Goal: Task Accomplishment & Management: Complete application form

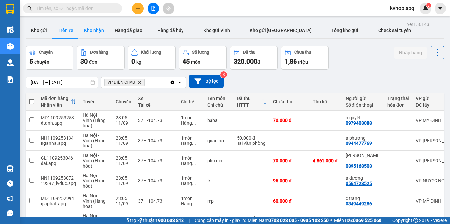
drag, startPoint x: 95, startPoint y: 30, endPoint x: 87, endPoint y: 34, distance: 8.8
click at [95, 31] on button "Kho nhận" at bounding box center [94, 30] width 31 height 16
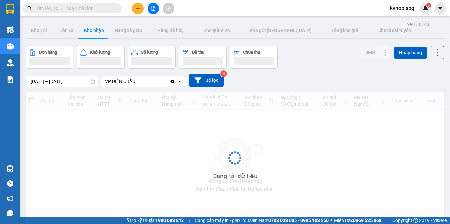
click at [42, 82] on input "[DATE] – [DATE]" at bounding box center [62, 81] width 72 height 11
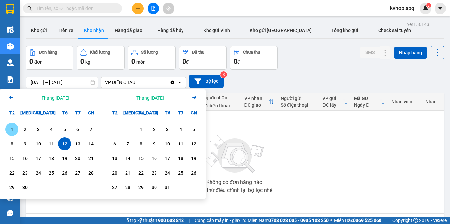
click at [10, 127] on div "1" at bounding box center [11, 129] width 9 height 8
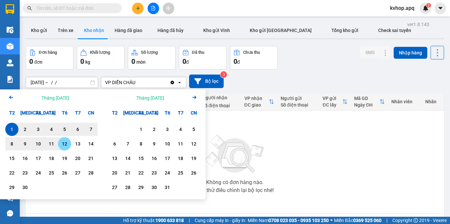
click at [65, 144] on div "12" at bounding box center [64, 144] width 9 height 8
type input "[DATE] – [DATE]"
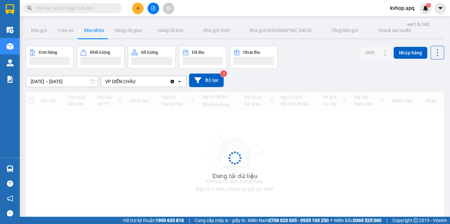
scroll to position [30, 0]
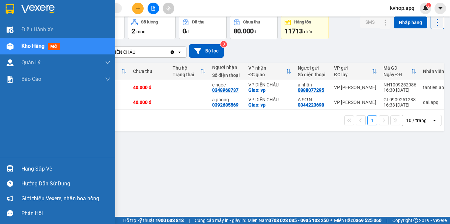
drag, startPoint x: 22, startPoint y: 170, endPoint x: 17, endPoint y: 156, distance: 14.9
click at [17, 156] on div "Điều hành xe Kho hàng mới Quản [PERSON_NAME] lý thu hộ Quản lý chuyến Quản lý g…" at bounding box center [57, 112] width 115 height 224
click at [28, 171] on div "Hàng sắp về" at bounding box center [65, 169] width 89 height 10
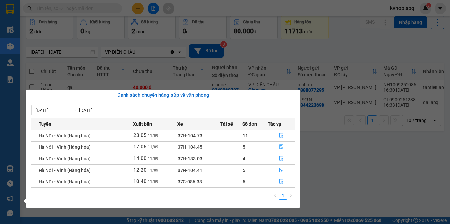
click at [281, 147] on icon "file-done" at bounding box center [281, 146] width 5 height 5
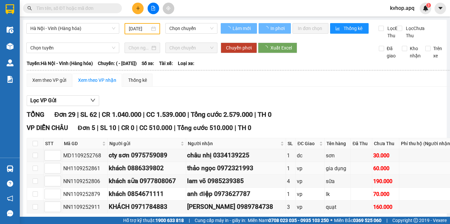
scroll to position [66, 0]
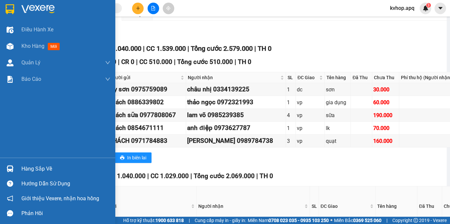
click at [43, 173] on div "Hàng sắp về" at bounding box center [65, 169] width 89 height 10
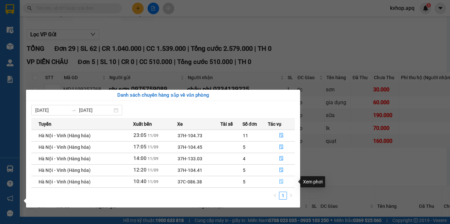
click at [280, 182] on icon "file-done" at bounding box center [281, 181] width 4 height 5
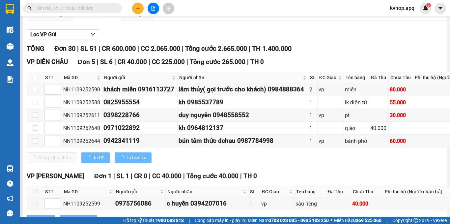
scroll to position [99, 0]
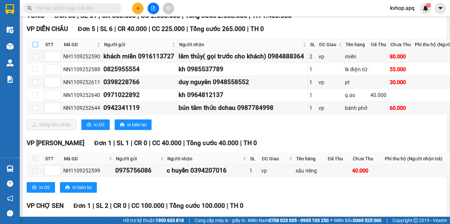
click at [37, 47] on input "checkbox" at bounding box center [35, 44] width 5 height 5
checkbox input "true"
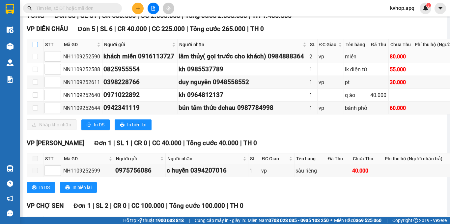
checkbox input "true"
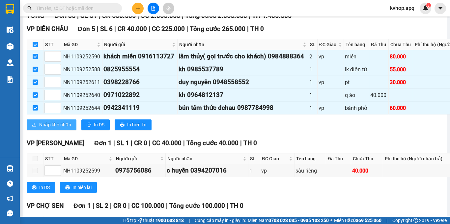
click at [54, 128] on span "Nhập kho nhận" at bounding box center [55, 124] width 32 height 7
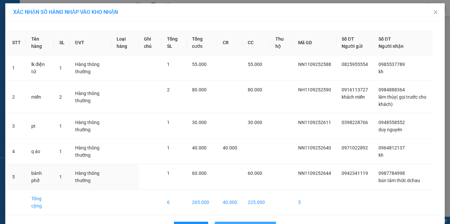
scroll to position [21, 0]
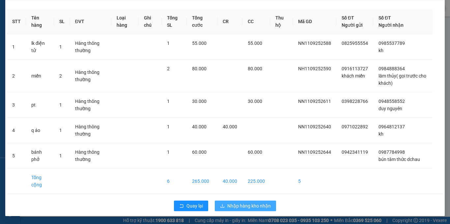
click at [227, 204] on span "Nhập hàng kho nhận" at bounding box center [248, 205] width 43 height 7
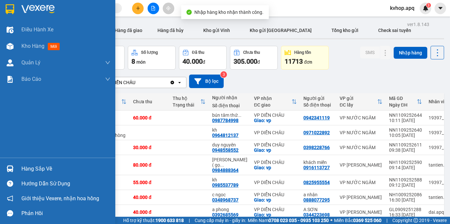
drag, startPoint x: 31, startPoint y: 168, endPoint x: 38, endPoint y: 167, distance: 6.7
click at [31, 168] on div "Hàng sắp về" at bounding box center [65, 169] width 89 height 10
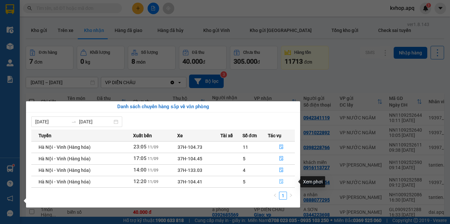
click at [283, 181] on icon "file-done" at bounding box center [281, 181] width 5 height 5
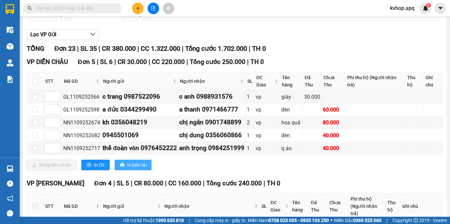
scroll to position [99, 0]
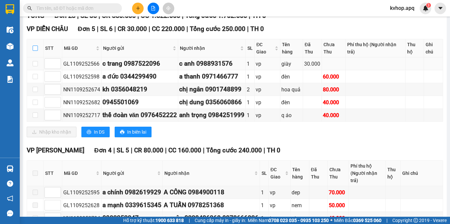
drag, startPoint x: 37, startPoint y: 56, endPoint x: 40, endPoint y: 68, distance: 12.9
click at [37, 51] on input "checkbox" at bounding box center [35, 47] width 5 height 5
checkbox input "true"
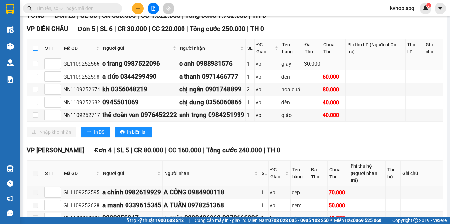
checkbox input "true"
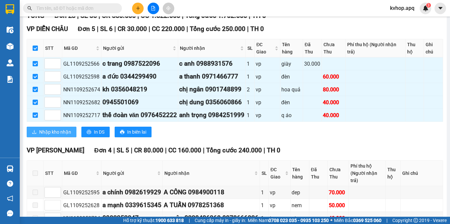
click at [50, 135] on span "Nhập kho nhận" at bounding box center [55, 131] width 32 height 7
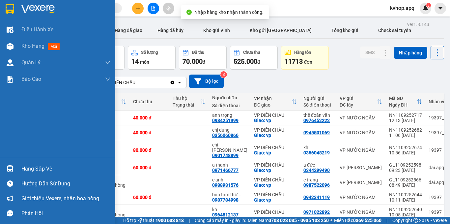
drag, startPoint x: 32, startPoint y: 170, endPoint x: 67, endPoint y: 169, distance: 34.3
click at [34, 170] on div "Hàng sắp về" at bounding box center [65, 169] width 89 height 10
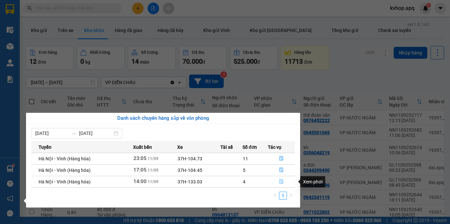
click at [281, 182] on icon "file-done" at bounding box center [281, 181] width 4 height 5
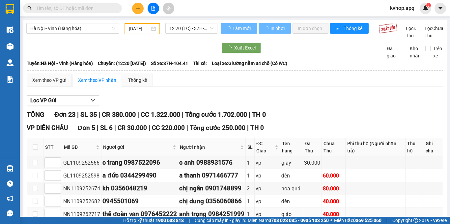
scroll to position [33, 0]
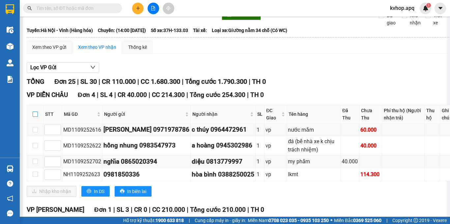
click at [35, 117] on input "checkbox" at bounding box center [35, 113] width 5 height 5
checkbox input "true"
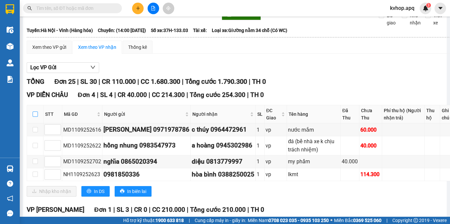
checkbox input "true"
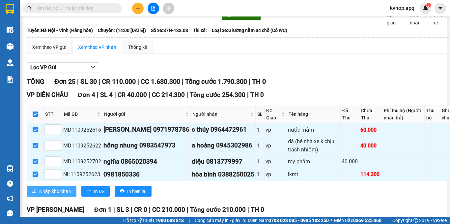
click at [50, 195] on span "Nhập kho nhận" at bounding box center [55, 190] width 32 height 7
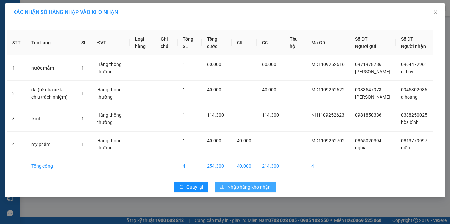
drag, startPoint x: 237, startPoint y: 204, endPoint x: 214, endPoint y: 202, distance: 22.5
click at [236, 190] on span "Nhập hàng kho nhận" at bounding box center [248, 186] width 43 height 7
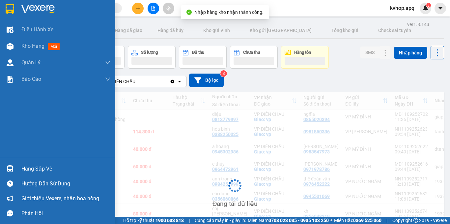
click at [36, 169] on div "Hàng sắp về" at bounding box center [65, 169] width 89 height 10
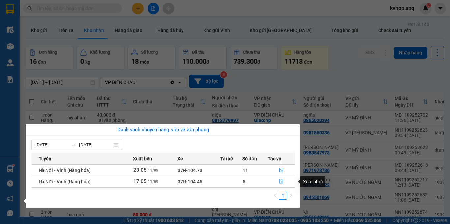
click at [282, 181] on icon "file-done" at bounding box center [281, 181] width 5 height 5
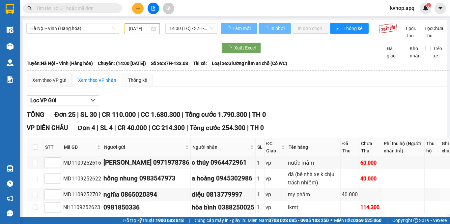
scroll to position [33, 0]
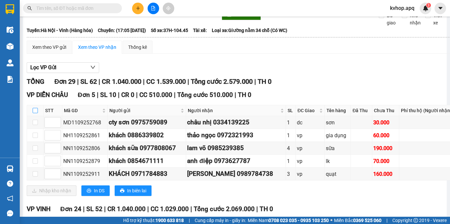
click at [33, 113] on input "checkbox" at bounding box center [35, 110] width 5 height 5
checkbox input "true"
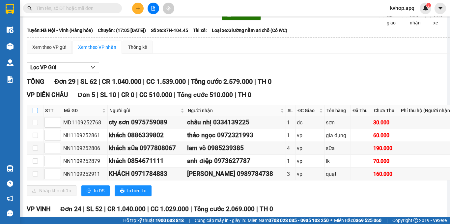
checkbox input "true"
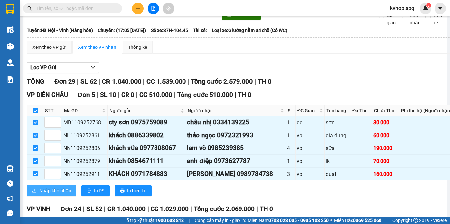
click at [49, 194] on span "Nhập kho nhận" at bounding box center [55, 190] width 32 height 7
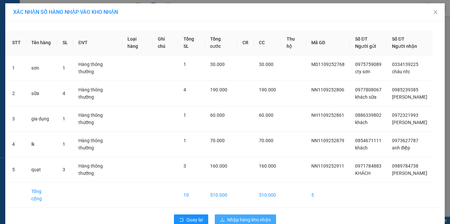
click at [233, 216] on span "Nhập hàng kho nhận" at bounding box center [248, 219] width 43 height 7
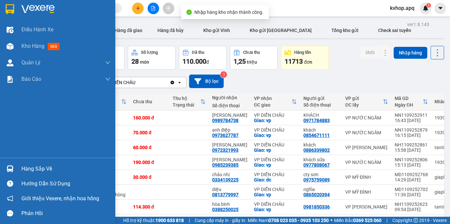
click at [29, 170] on div "Hàng sắp về" at bounding box center [65, 169] width 89 height 10
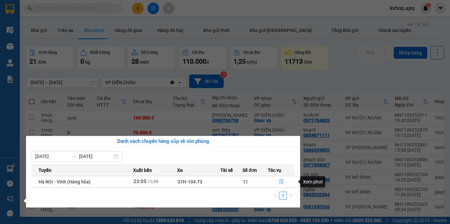
click at [280, 179] on icon "file-done" at bounding box center [281, 181] width 4 height 5
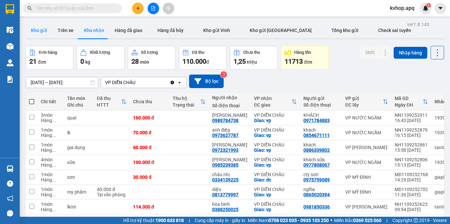
drag, startPoint x: 43, startPoint y: 30, endPoint x: 85, endPoint y: 17, distance: 44.3
click at [43, 29] on button "Kho gửi" at bounding box center [39, 30] width 27 height 16
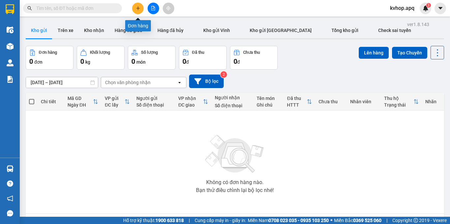
click at [134, 8] on button at bounding box center [138, 9] width 12 height 12
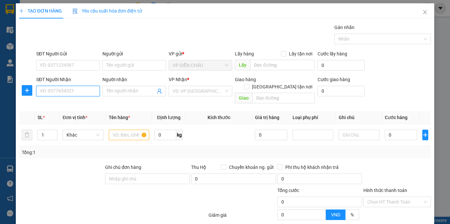
click at [60, 93] on input "SĐT Người Nhận" at bounding box center [68, 91] width 64 height 11
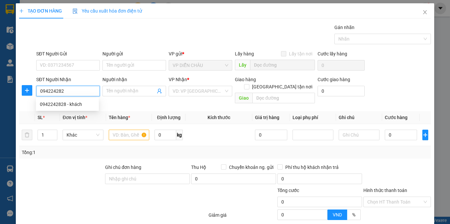
type input "0942242828"
click at [55, 100] on div "0942242828 - khách" at bounding box center [67, 103] width 55 height 7
type input "khách"
checkbox input "true"
type input "vp md"
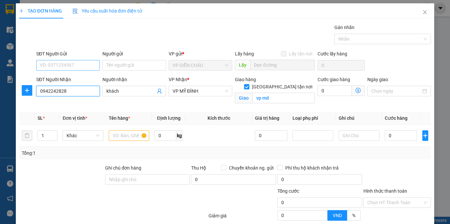
type input "0942242828"
click at [85, 63] on input "SĐT Người Gửi" at bounding box center [68, 65] width 64 height 11
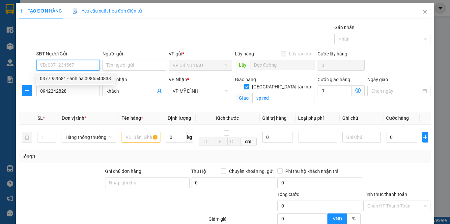
click at [79, 74] on div "0377959681 - anh ba 0985540833" at bounding box center [75, 78] width 79 height 11
type input "0377959681"
type input "anh ba 0985540833"
checkbox input "true"
type input "Vp Diễn châu"
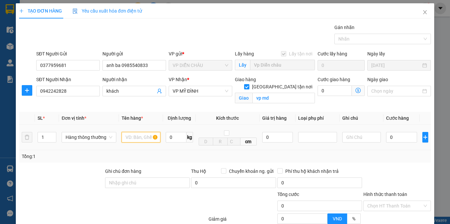
click at [135, 141] on input "text" at bounding box center [141, 137] width 39 height 11
type input "hải sản"
click at [386, 135] on input "0" at bounding box center [401, 137] width 31 height 11
type input "1"
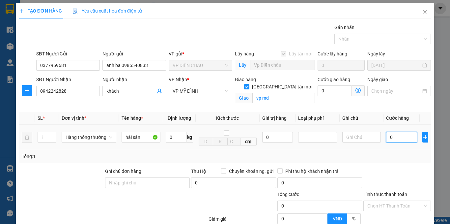
type input "1"
type input "1-"
type input "0"
type input "1"
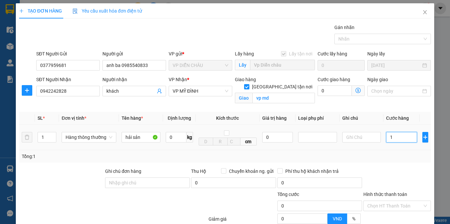
type input "1"
type input "0"
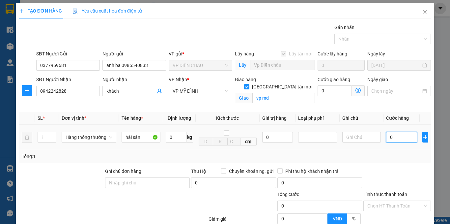
click at [386, 135] on input "0" at bounding box center [401, 137] width 31 height 11
type input "10"
type input "100"
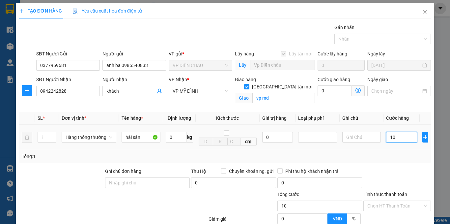
type input "100"
type input "1.000"
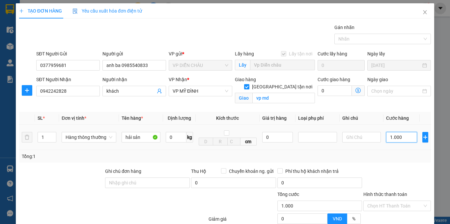
type input "10.000"
type input "100.000"
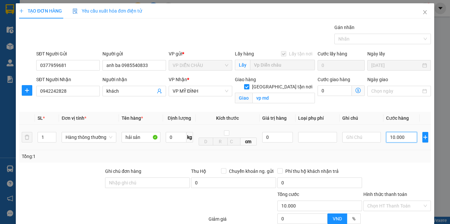
type input "100.000"
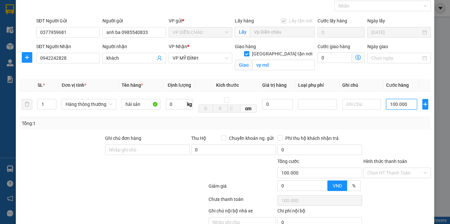
scroll to position [65, 0]
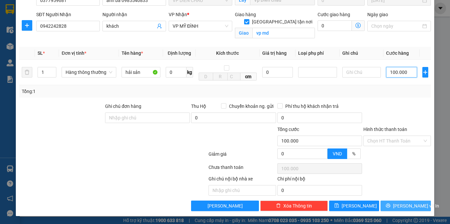
type input "100.000"
click at [394, 206] on button "[PERSON_NAME] và In" at bounding box center [406, 205] width 50 height 11
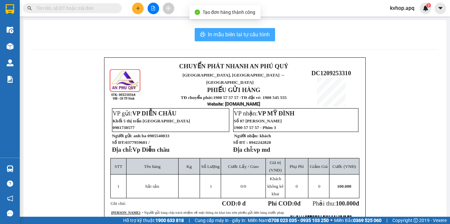
click at [228, 29] on button "In mẫu biên lai tự cấu hình" at bounding box center [235, 34] width 80 height 13
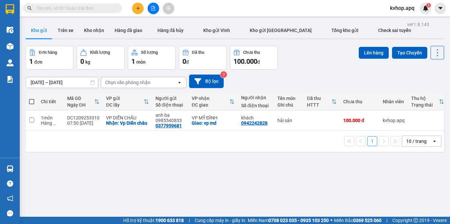
click at [303, 81] on div "[DATE] – [DATE] Press the down arrow key to interact with the calendar and sele…" at bounding box center [235, 81] width 418 height 14
click at [31, 121] on input "checkbox" at bounding box center [31, 119] width 5 height 5
checkbox input "true"
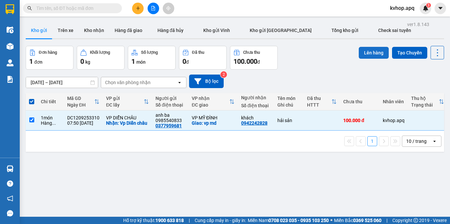
click at [366, 53] on button "Lên hàng" at bounding box center [374, 53] width 30 height 12
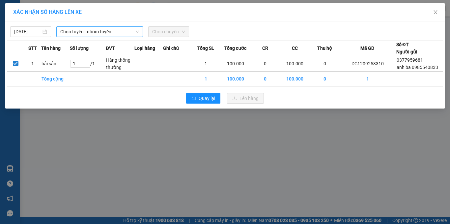
click at [77, 32] on span "Chọn tuyến - nhóm tuyến" at bounding box center [99, 32] width 79 height 10
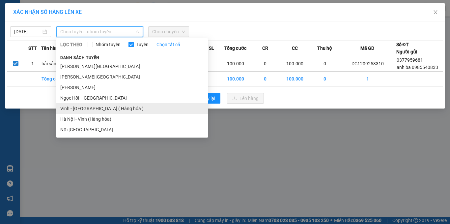
click at [75, 111] on li "Vinh - [GEOGRAPHIC_DATA] ( Hàng hóa )" at bounding box center [132, 108] width 152 height 11
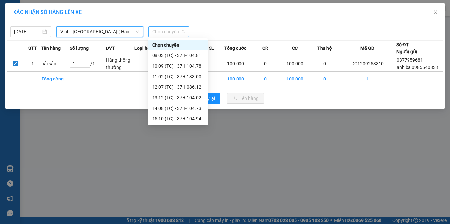
click at [170, 34] on span "Chọn chuyến" at bounding box center [168, 32] width 33 height 10
click at [187, 53] on div "08:03 (TC) - 37H-104.81" at bounding box center [177, 55] width 51 height 7
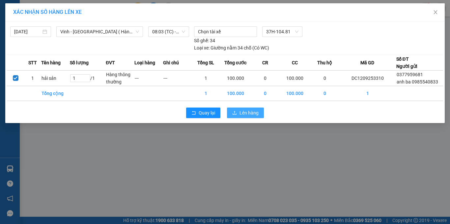
click at [251, 116] on span "Lên hàng" at bounding box center [249, 112] width 19 height 7
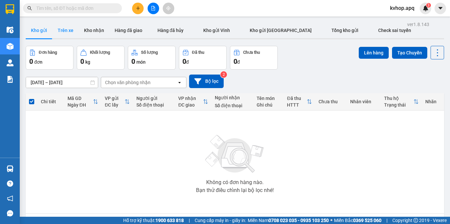
click at [69, 32] on button "Trên xe" at bounding box center [65, 30] width 26 height 16
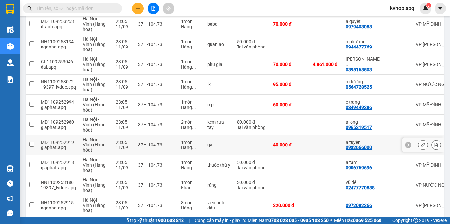
scroll to position [125, 0]
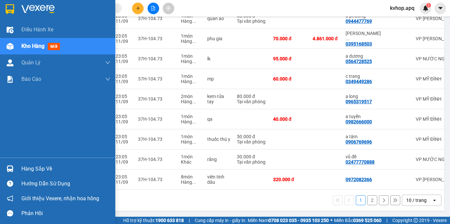
drag, startPoint x: 28, startPoint y: 168, endPoint x: 37, endPoint y: 170, distance: 9.7
click at [28, 169] on div "Hàng sắp về" at bounding box center [65, 169] width 89 height 10
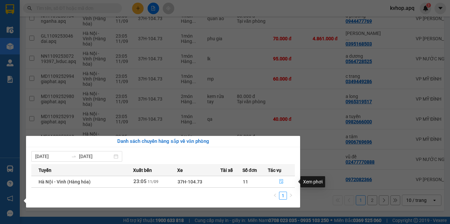
click at [282, 182] on icon "file-done" at bounding box center [281, 181] width 5 height 5
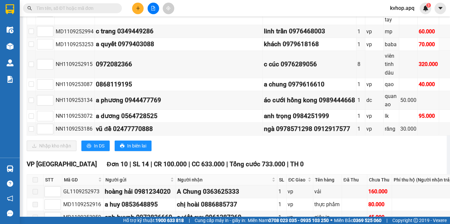
scroll to position [99, 0]
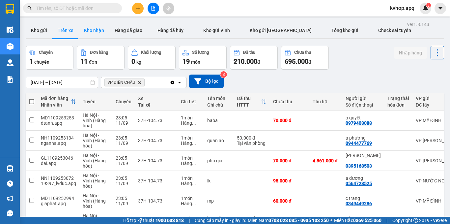
click at [86, 36] on button "Kho nhận" at bounding box center [94, 30] width 31 height 16
type input "[DATE] – [DATE]"
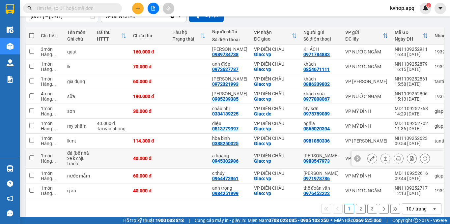
scroll to position [77, 0]
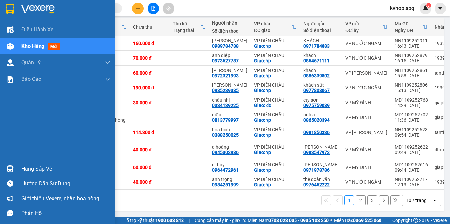
click at [42, 174] on div "Hàng sắp về" at bounding box center [57, 168] width 115 height 15
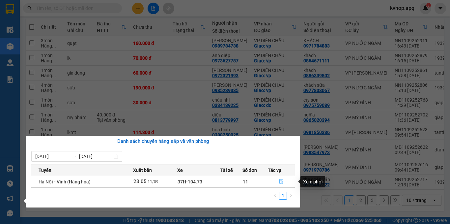
click at [280, 181] on icon "file-done" at bounding box center [281, 181] width 4 height 5
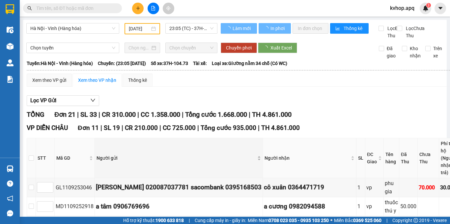
scroll to position [66, 0]
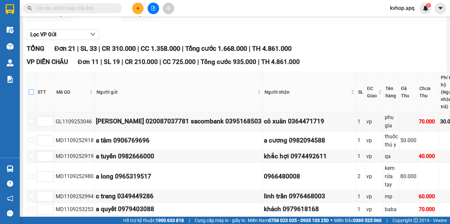
click at [31, 95] on input "checkbox" at bounding box center [31, 91] width 5 height 5
checkbox input "true"
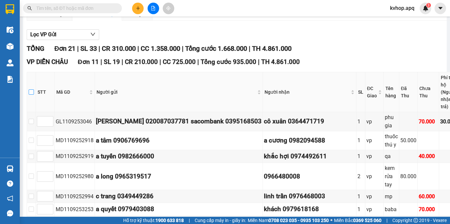
checkbox input "true"
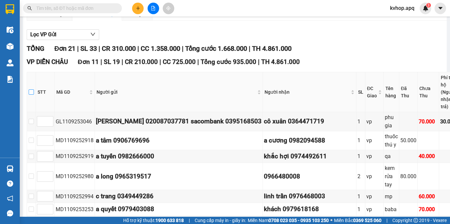
checkbox input "true"
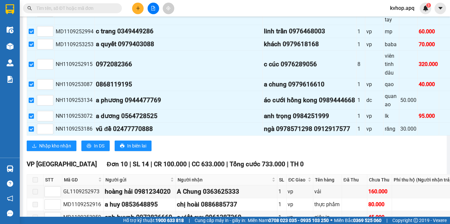
scroll to position [297, 0]
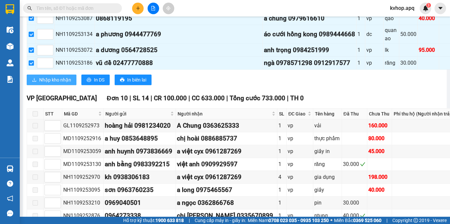
click at [58, 83] on span "Nhập kho nhận" at bounding box center [55, 79] width 32 height 7
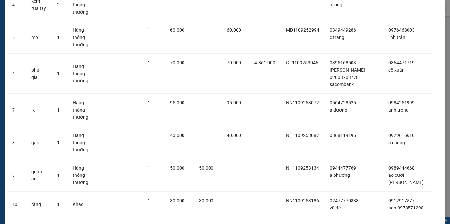
scroll to position [195, 0]
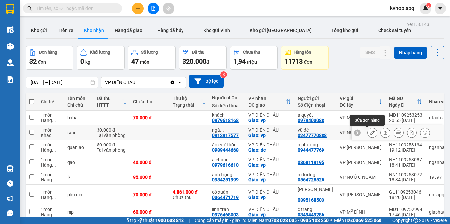
click at [370, 135] on button at bounding box center [372, 133] width 9 height 12
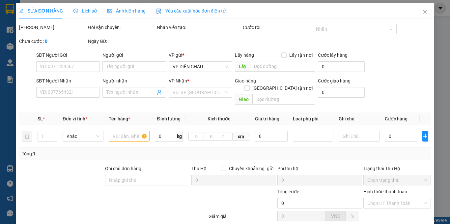
type input "02477770888"
type input "vũ đề"
type input "0912917577"
type input "ngà 0978571298"
checkbox input "true"
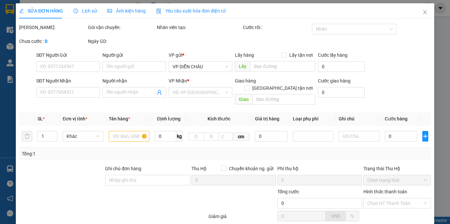
type input "vp"
type input "30.000"
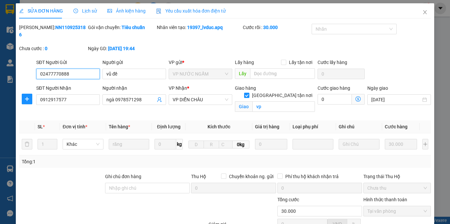
scroll to position [63, 0]
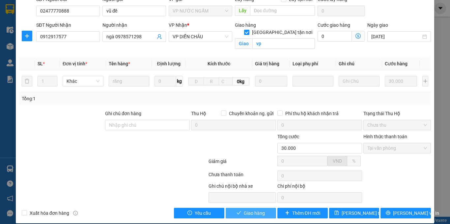
click at [245, 209] on span "Giao hàng" at bounding box center [254, 212] width 21 height 7
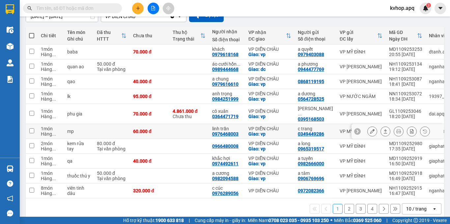
scroll to position [77, 0]
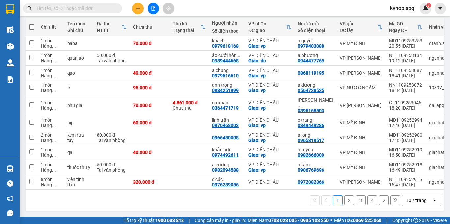
click at [344, 201] on button "2" at bounding box center [349, 200] width 10 height 10
